Goal: Find contact information: Find contact information

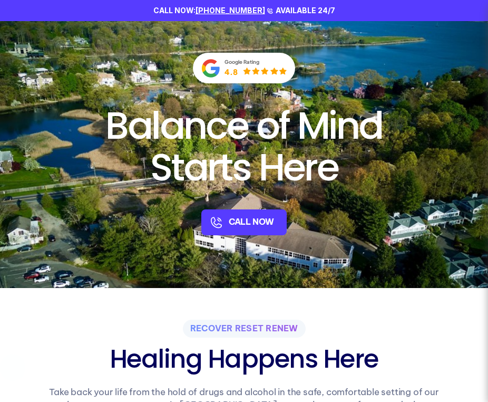
click at [220, 4] on div "CALL NOW: [PHONE_NUMBER] AVAILABLE 24/7" at bounding box center [244, 10] width 488 height 21
click at [221, 12] on link "[PHONE_NUMBER]" at bounding box center [231, 10] width 70 height 9
copy link "[PHONE_NUMBER]"
